Goal: Transaction & Acquisition: Obtain resource

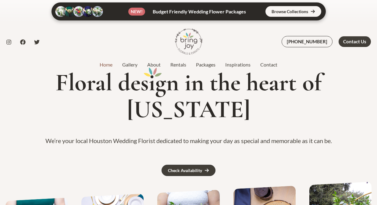
click at [24, 122] on div "Floral des i gn in the heart of Texas We’re your local Houston Wedding Florist …" at bounding box center [188, 127] width 377 height 116
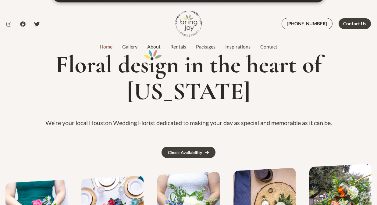
scroll to position [19, 0]
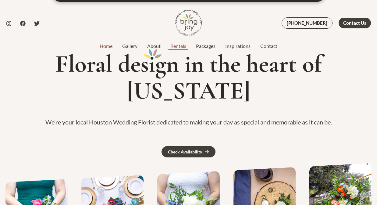
click at [182, 45] on link "Rentals" at bounding box center [179, 45] width 26 height 7
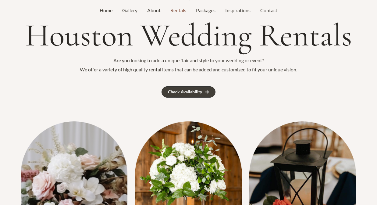
scroll to position [52, 0]
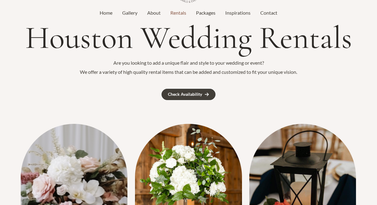
click at [67, 172] on img at bounding box center [74, 195] width 107 height 142
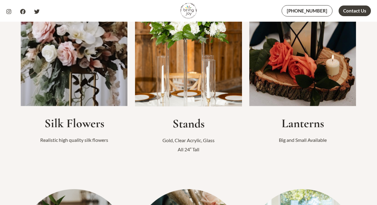
scroll to position [213, 0]
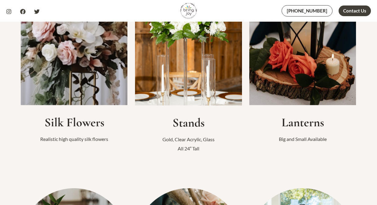
click at [88, 83] on img at bounding box center [74, 34] width 107 height 142
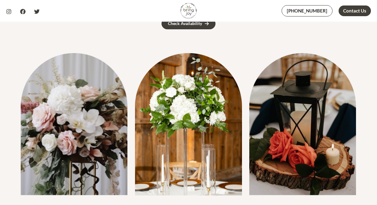
scroll to position [0, 0]
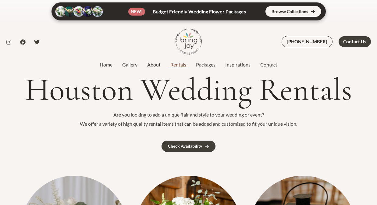
click at [181, 65] on link "Rentals" at bounding box center [179, 64] width 26 height 7
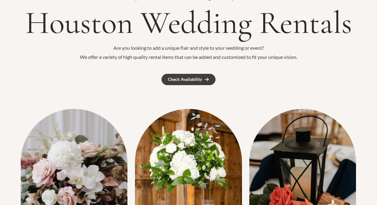
scroll to position [49, 0]
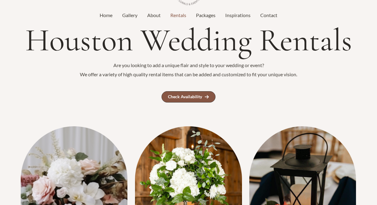
click at [187, 92] on link "Check Availability" at bounding box center [189, 96] width 54 height 11
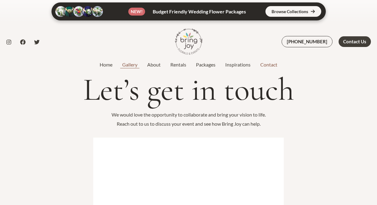
click at [131, 62] on link "Gallery" at bounding box center [129, 64] width 25 height 7
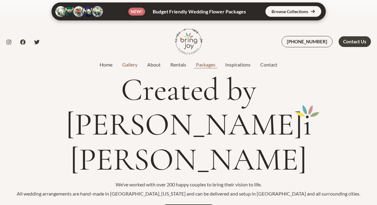
click at [215, 63] on link "Packages" at bounding box center [205, 64] width 29 height 7
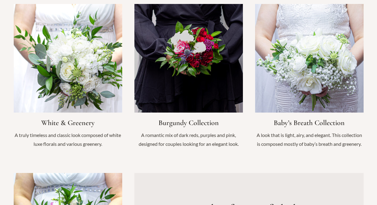
scroll to position [644, 0]
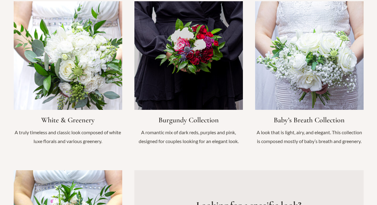
click at [67, 69] on link "Infobox Link" at bounding box center [68, 76] width 109 height 151
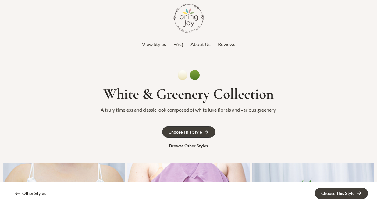
click at [158, 45] on span "View Styles" at bounding box center [154, 44] width 24 height 6
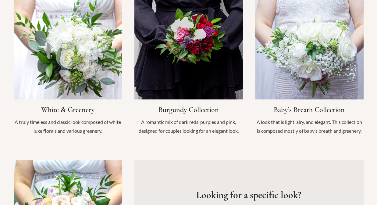
scroll to position [667, 0]
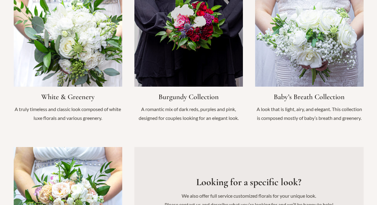
click at [98, 34] on link "Infobox Link" at bounding box center [68, 53] width 109 height 151
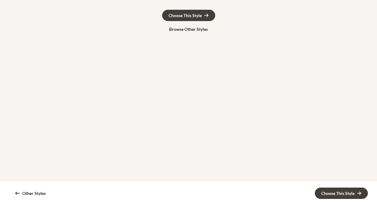
scroll to position [73, 0]
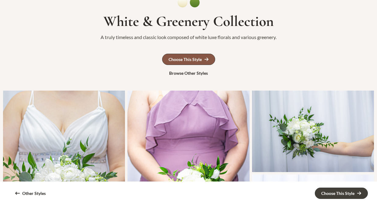
click at [184, 54] on link "Choose This Style" at bounding box center [188, 59] width 53 height 11
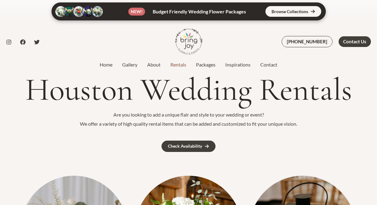
scroll to position [49, 0]
